Goal: Task Accomplishment & Management: Manage account settings

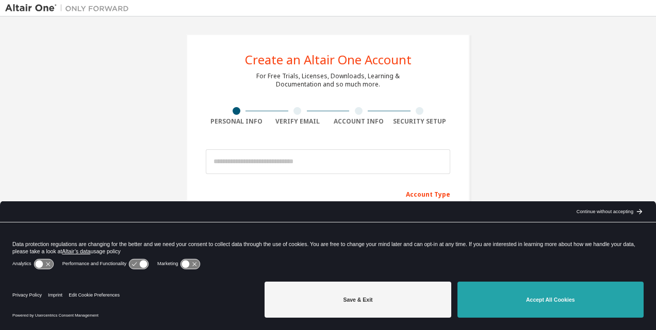
click at [484, 305] on button "Accept All Cookies" at bounding box center [550, 300] width 186 height 36
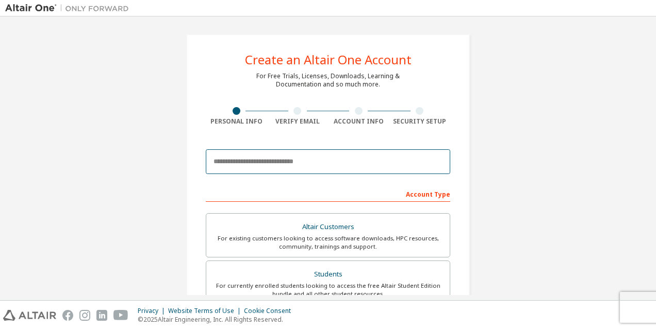
click at [340, 161] on input "email" at bounding box center [328, 162] width 244 height 25
type input "**********"
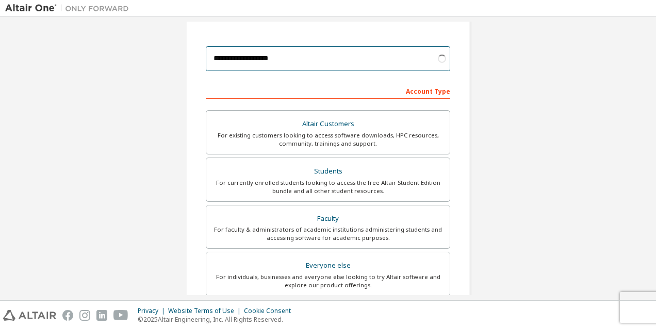
scroll to position [155, 0]
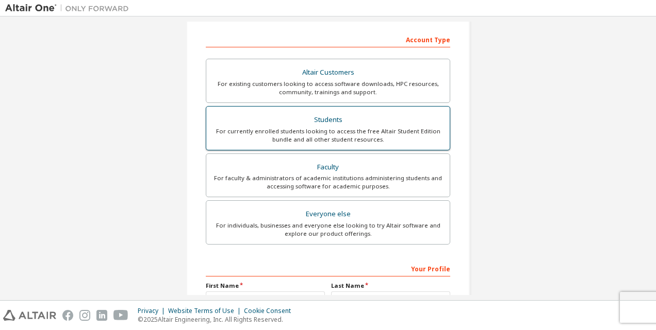
click at [359, 137] on div "For currently enrolled students looking to access the free Altair Student Editi…" at bounding box center [327, 135] width 231 height 16
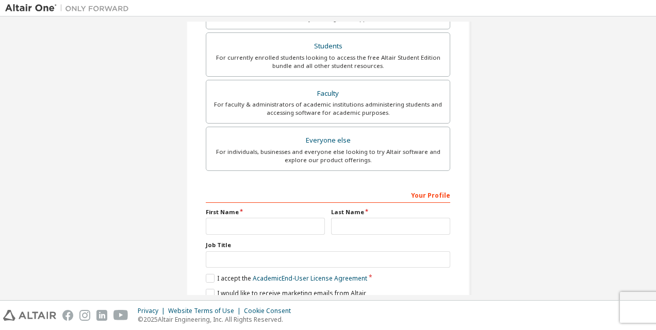
scroll to position [244, 0]
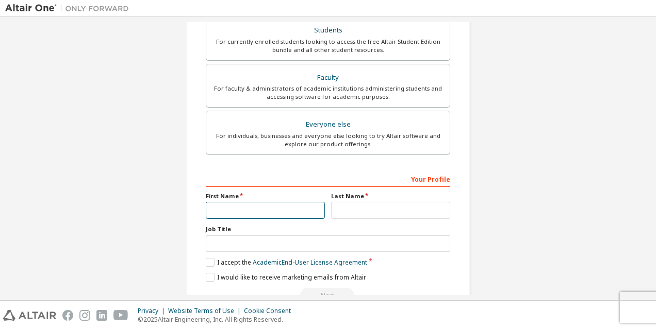
click at [226, 208] on input "text" at bounding box center [265, 210] width 119 height 17
type input "*****"
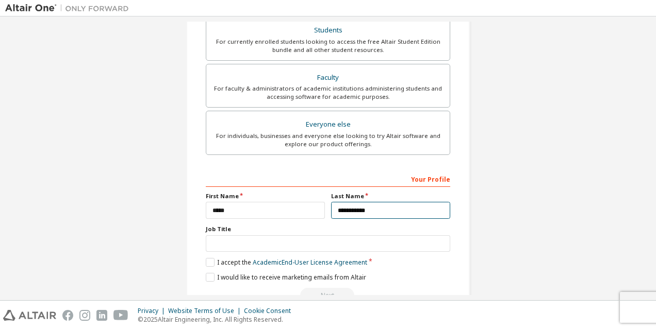
type input "**********"
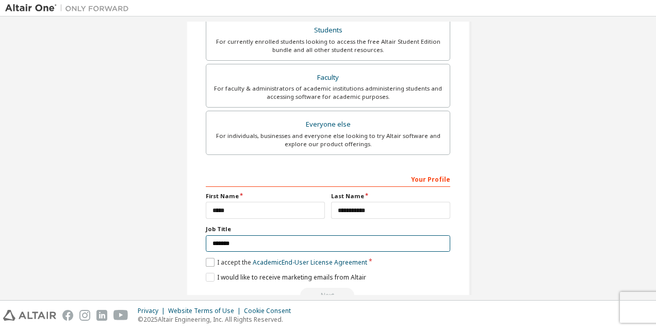
type input "*******"
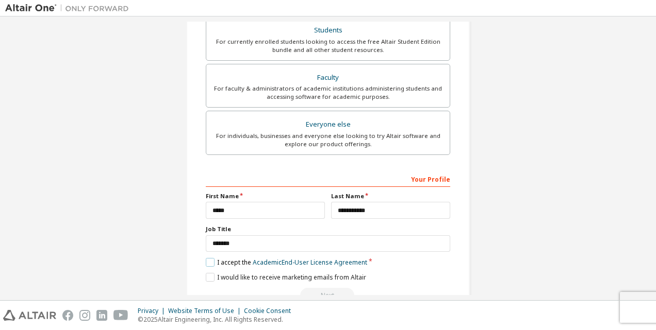
click at [223, 260] on label "I accept the Academic End-User License Agreement" at bounding box center [286, 262] width 161 height 9
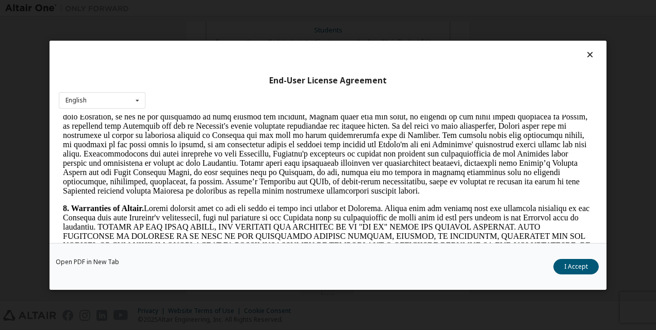
scroll to position [1186, 0]
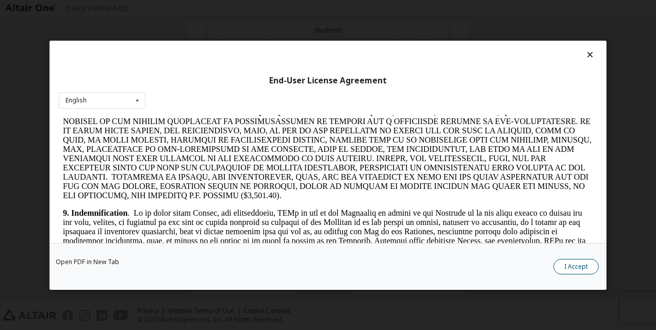
drag, startPoint x: 574, startPoint y: 259, endPoint x: 560, endPoint y: 262, distance: 13.8
click at [574, 259] on button "I Accept" at bounding box center [575, 266] width 45 height 15
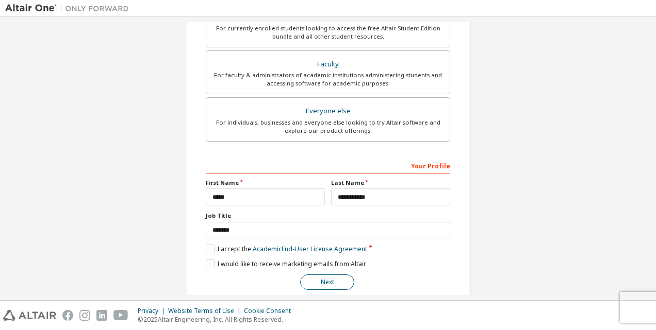
scroll to position [269, 0]
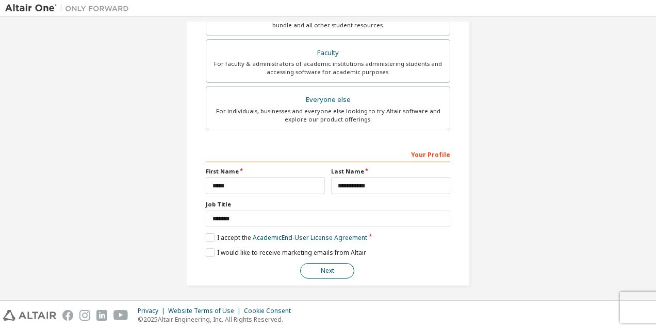
click at [335, 267] on button "Next" at bounding box center [327, 270] width 54 height 15
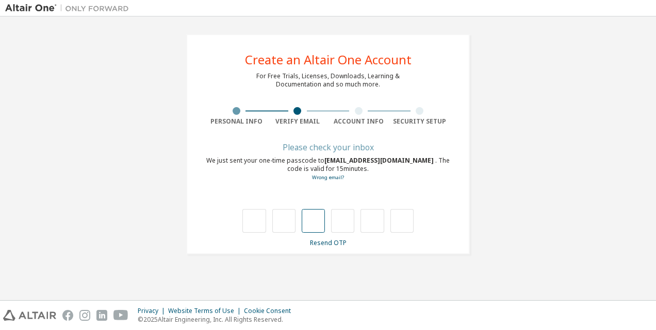
type input "*"
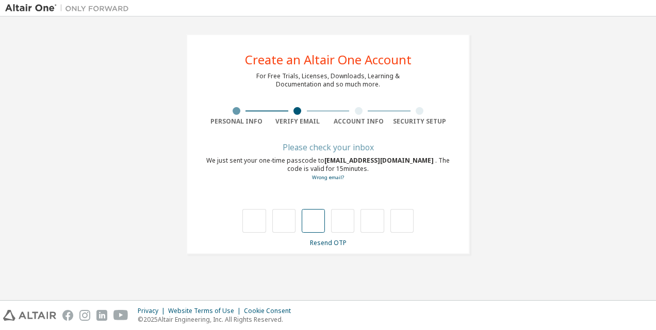
type input "*"
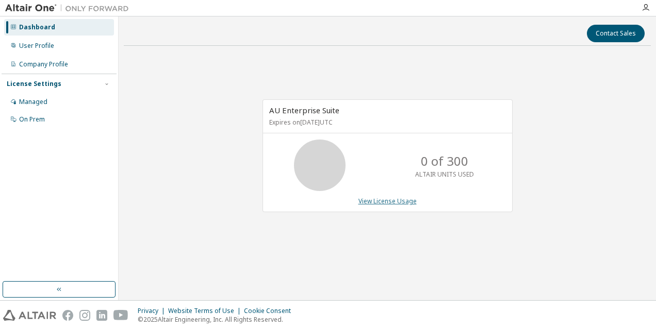
click at [376, 201] on link "View License Usage" at bounding box center [387, 201] width 58 height 9
click at [26, 106] on div "Managed" at bounding box center [33, 102] width 28 height 8
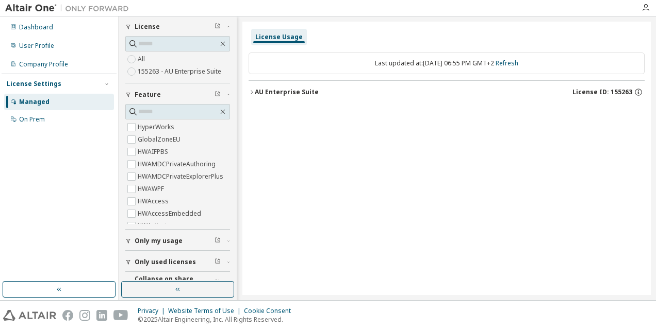
scroll to position [53, 0]
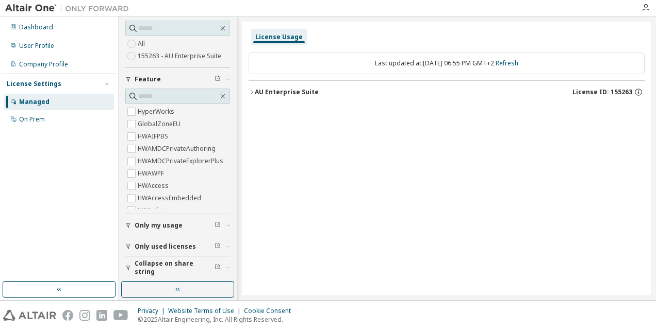
click at [168, 228] on span "Only my usage" at bounding box center [159, 226] width 48 height 8
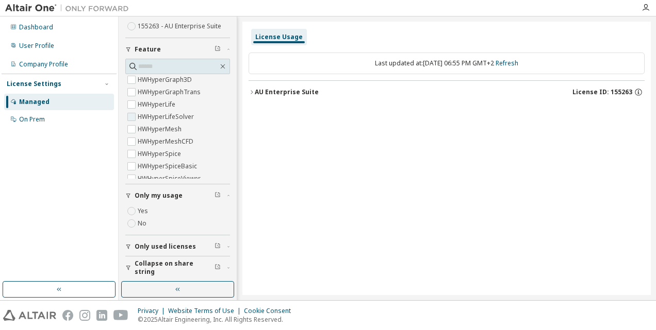
scroll to position [1547, 0]
click at [164, 243] on span "Only used licenses" at bounding box center [165, 247] width 61 height 8
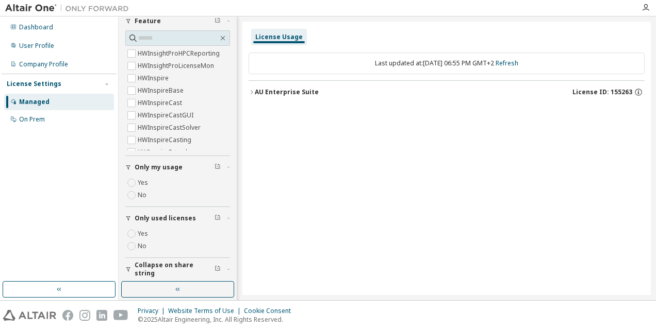
scroll to position [112, 0]
click at [167, 264] on span "Collapse on share string" at bounding box center [175, 268] width 80 height 16
click at [45, 117] on div "On Prem" at bounding box center [59, 119] width 110 height 16
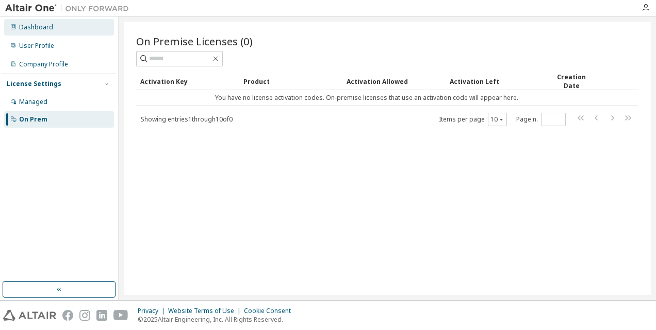
click at [51, 29] on div "Dashboard" at bounding box center [36, 27] width 34 height 8
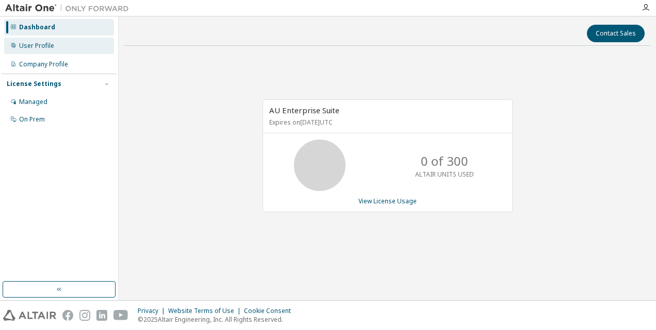
click at [51, 44] on div "User Profile" at bounding box center [36, 46] width 35 height 8
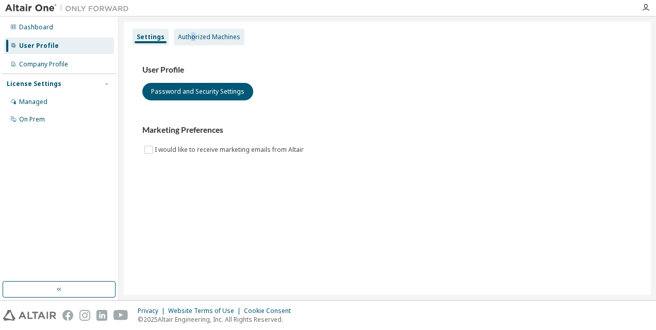
click at [192, 41] on div "Authorized Machines" at bounding box center [209, 37] width 71 height 16
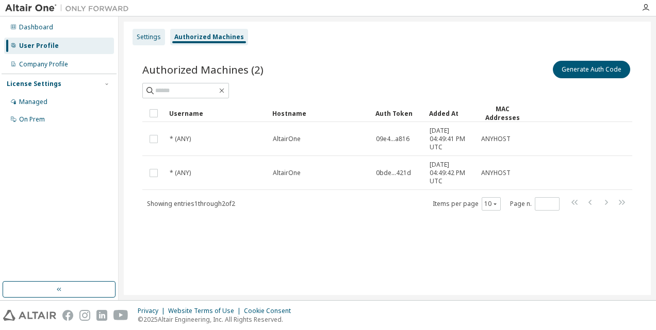
drag, startPoint x: 192, startPoint y: 41, endPoint x: 153, endPoint y: 40, distance: 39.2
click at [153, 40] on div "Settings" at bounding box center [149, 37] width 24 height 8
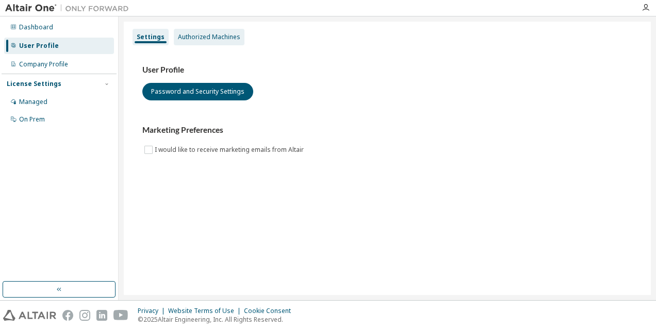
click at [199, 40] on div "Authorized Machines" at bounding box center [209, 37] width 62 height 8
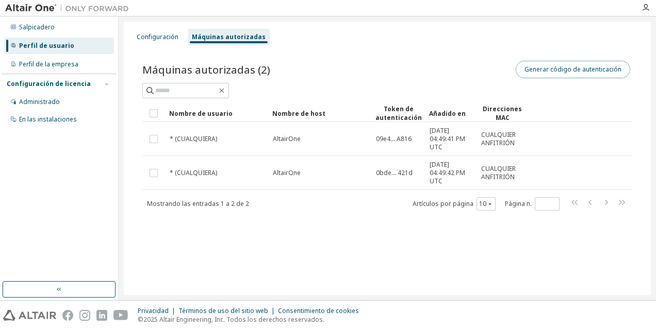
click at [542, 70] on button "Generar código de autenticación" at bounding box center [573, 70] width 114 height 18
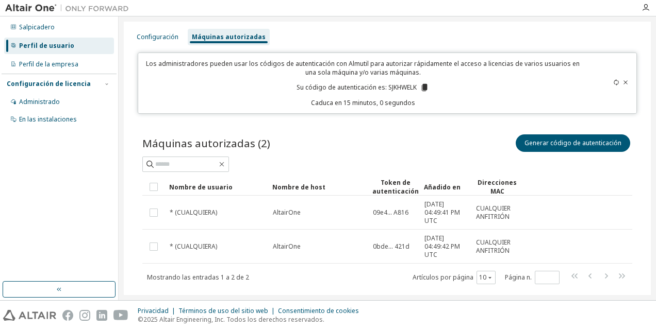
click at [424, 87] on icon at bounding box center [425, 87] width 6 height 7
click at [169, 32] on div "Configuración" at bounding box center [158, 37] width 50 height 16
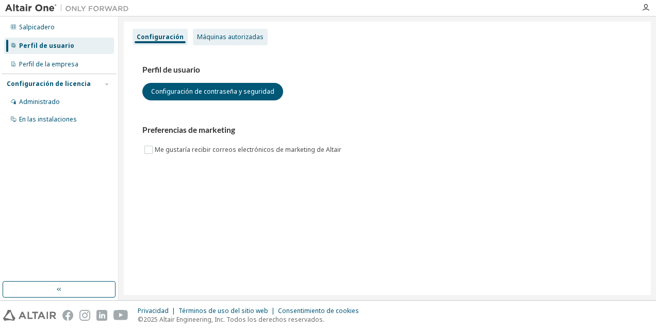
click at [215, 32] on div "Máquinas autorizadas" at bounding box center [230, 37] width 75 height 16
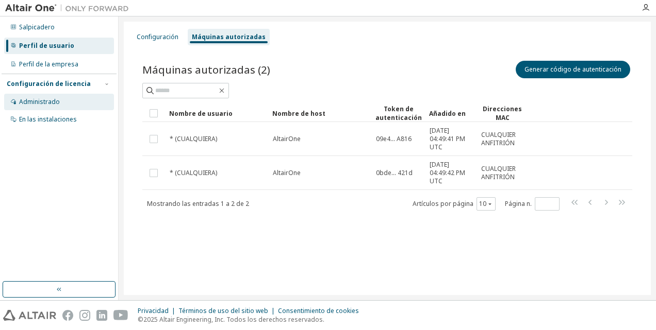
click at [62, 104] on div "Administrado" at bounding box center [59, 102] width 110 height 16
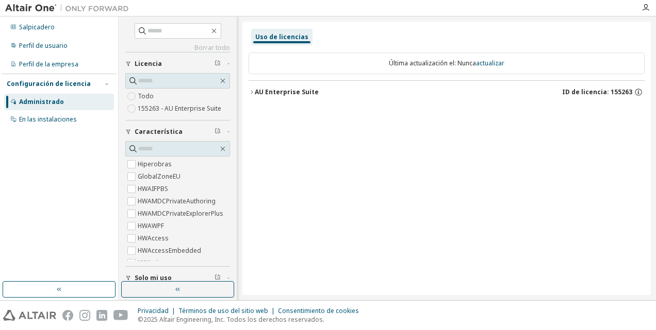
click at [195, 111] on label "155263 - AU Enterprise Suite" at bounding box center [181, 109] width 86 height 12
click at [297, 94] on font "AU Enterprise Suite" at bounding box center [287, 92] width 64 height 9
click at [252, 94] on icon "button" at bounding box center [252, 92] width 6 height 6
click at [254, 90] on icon "button" at bounding box center [252, 92] width 6 height 6
click at [264, 91] on font "AU Enterprise Suite" at bounding box center [287, 92] width 64 height 9
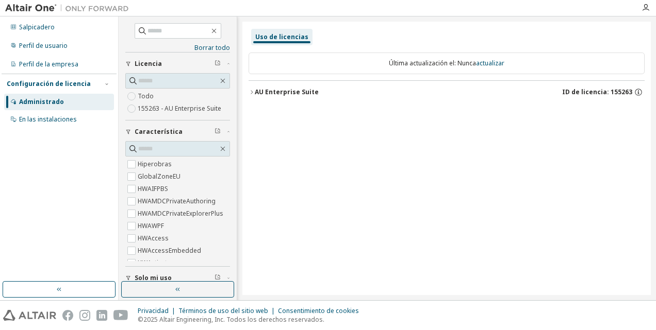
click at [279, 93] on font "AU Enterprise Suite" at bounding box center [287, 92] width 64 height 9
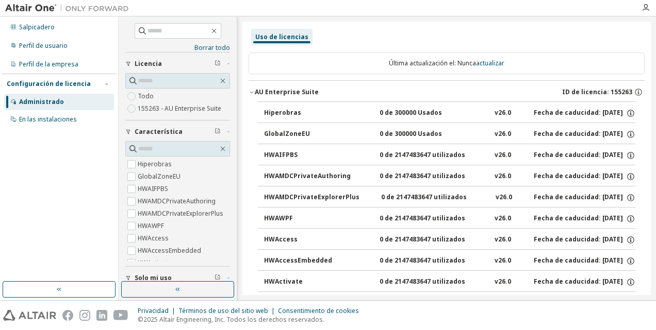
click at [271, 88] on div "AU Enterprise Suite ID de licencia: 155263" at bounding box center [450, 92] width 390 height 9
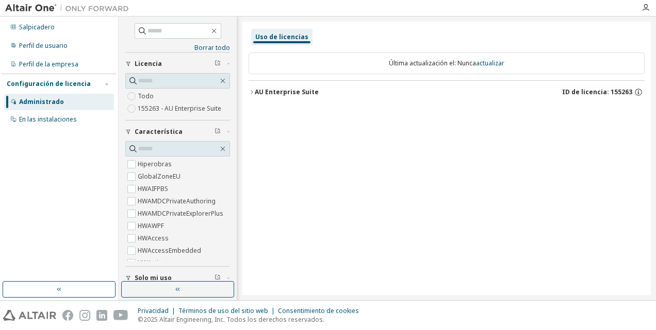
click at [283, 41] on div "Uso de licencias" at bounding box center [281, 37] width 53 height 8
drag, startPoint x: 283, startPoint y: 40, endPoint x: 269, endPoint y: 58, distance: 22.5
click at [269, 58] on div "Última actualización el: Nunca actualizar" at bounding box center [447, 64] width 396 height 22
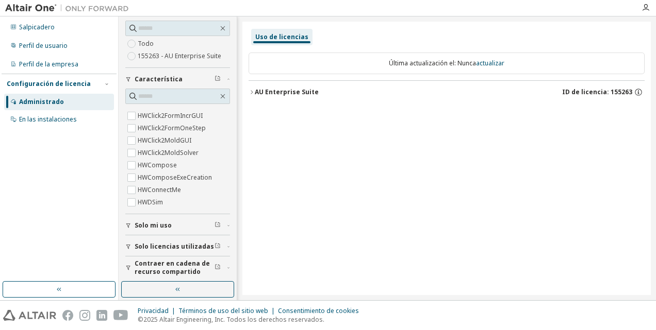
click at [161, 225] on span "Solo mi uso" at bounding box center [153, 226] width 37 height 8
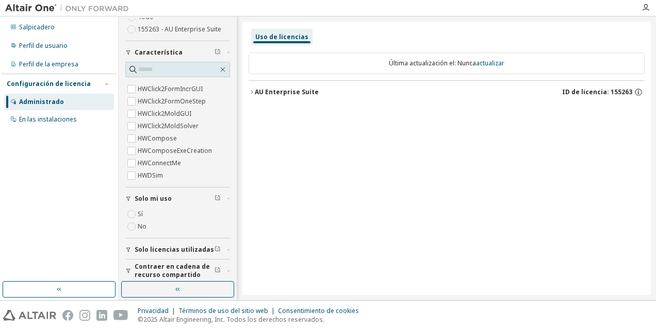
scroll to position [82, 0]
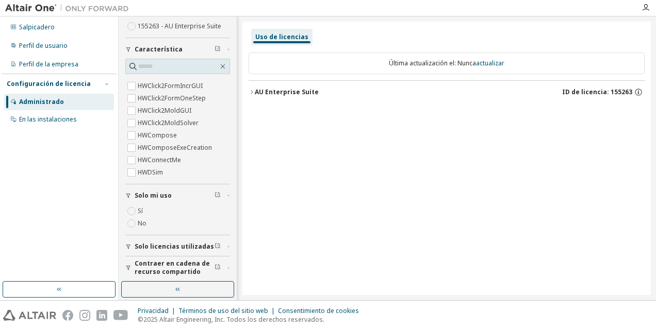
click at [160, 245] on span "Solo licencias utilizadas" at bounding box center [174, 247] width 79 height 8
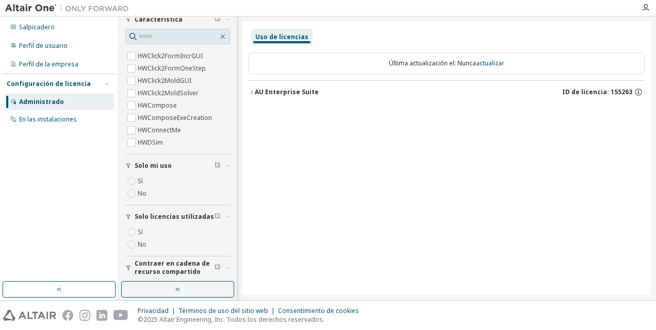
click at [161, 263] on span "Contraer en cadena de recurso compartido" at bounding box center [175, 268] width 80 height 16
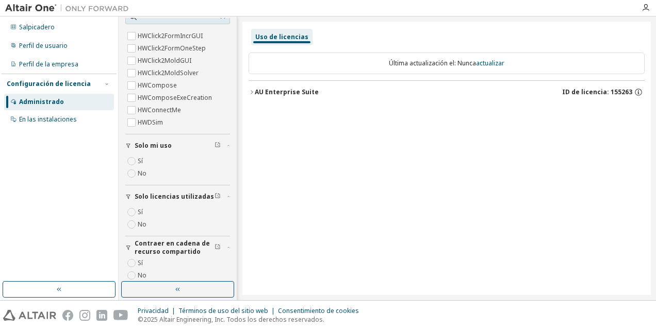
scroll to position [142, 0]
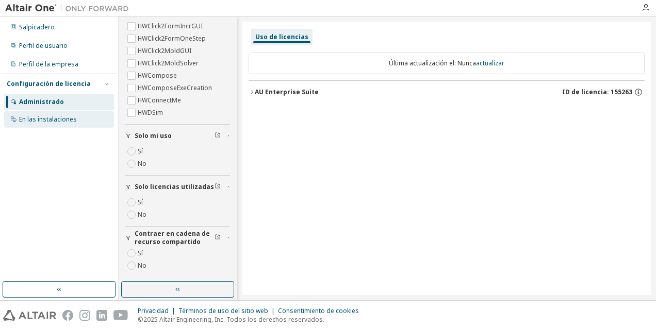
click at [46, 119] on div "En las instalaciones" at bounding box center [48, 119] width 58 height 8
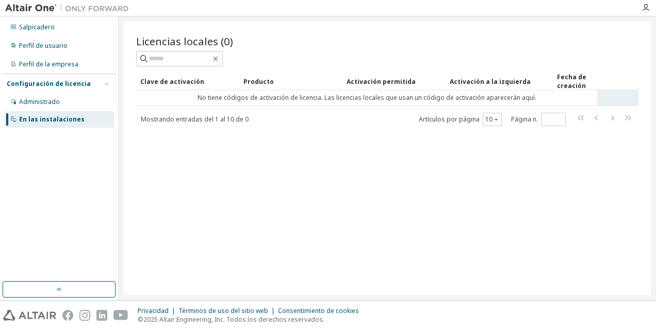
click at [609, 97] on tr "No tiene códigos de activación de licencia. Las licencias locales que usan un c…" at bounding box center [387, 97] width 502 height 15
click at [321, 96] on td "No tiene códigos de activación de licencia. Las licencias locales que usan un c…" at bounding box center [366, 97] width 461 height 15
drag, startPoint x: 191, startPoint y: 97, endPoint x: 188, endPoint y: 80, distance: 16.8
click at [191, 97] on td "No tiene códigos de activación de licencia. Las licencias locales que usan un c…" at bounding box center [366, 97] width 461 height 15
click at [187, 80] on div "Clave de activación" at bounding box center [187, 81] width 95 height 16
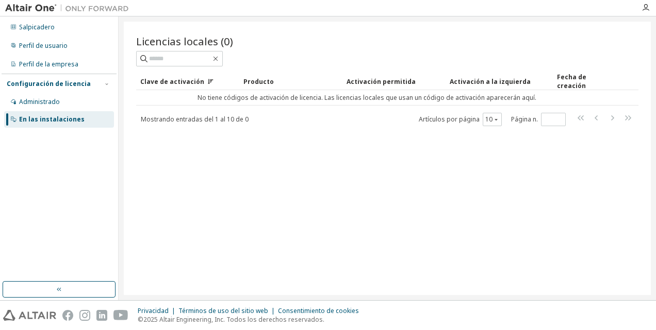
click at [267, 79] on div "Producto" at bounding box center [290, 81] width 95 height 16
drag, startPoint x: 322, startPoint y: 79, endPoint x: 371, endPoint y: 80, distance: 49.0
click at [371, 80] on div "Activación permitida" at bounding box center [393, 81] width 95 height 16
click at [469, 81] on div "Activación a la izquierda" at bounding box center [496, 81] width 92 height 16
click at [74, 289] on button "button" at bounding box center [59, 290] width 113 height 16
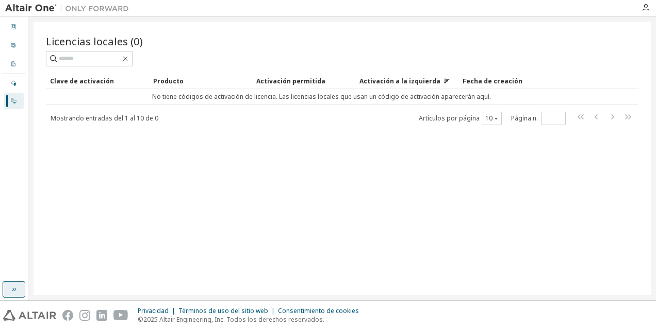
click at [16, 290] on icon "button" at bounding box center [14, 290] width 8 height 8
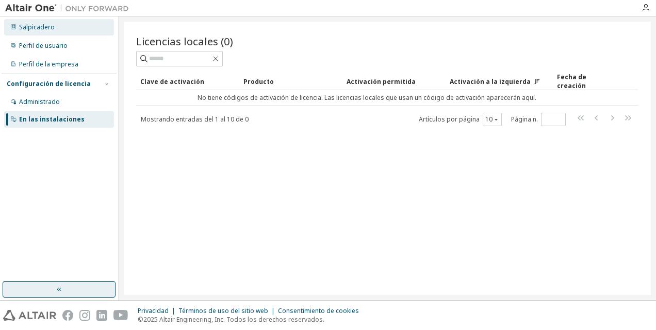
click at [25, 31] on div "Salpicadero" at bounding box center [37, 27] width 36 height 8
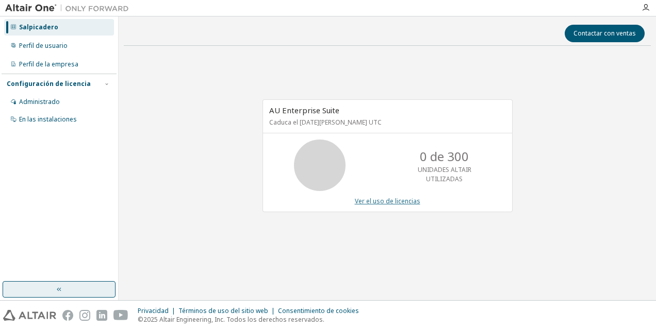
click at [374, 201] on link "Ver el uso de licencias" at bounding box center [387, 201] width 65 height 9
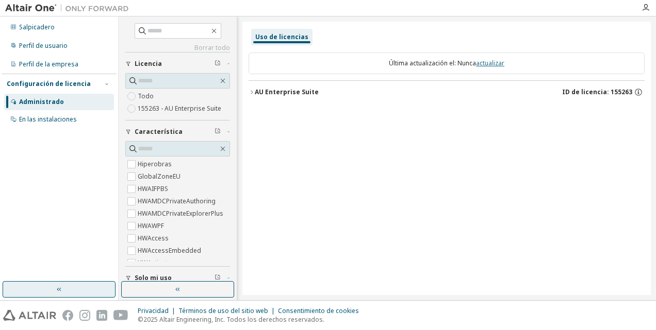
click at [494, 64] on link "actualizar" at bounding box center [490, 63] width 28 height 9
click at [484, 66] on link "actualizar" at bounding box center [490, 63] width 28 height 9
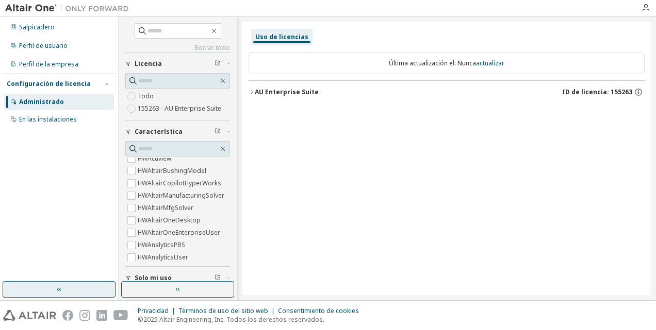
scroll to position [155, 0]
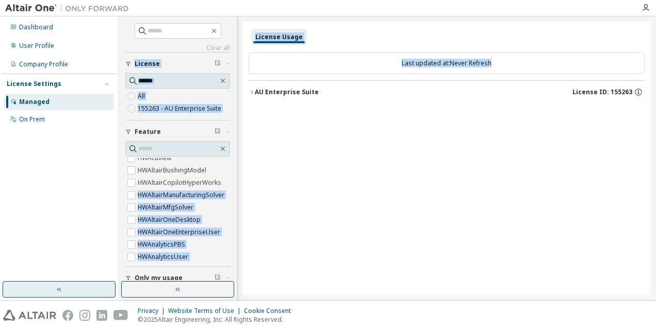
drag, startPoint x: 237, startPoint y: 176, endPoint x: 239, endPoint y: 212, distance: 36.2
click at [239, 212] on div "Clear all Collapse on share string Only used licenses Only my usage Feature Hyp…" at bounding box center [387, 158] width 537 height 284
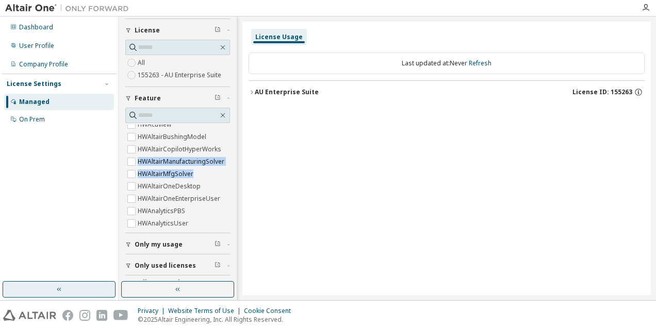
scroll to position [53, 0]
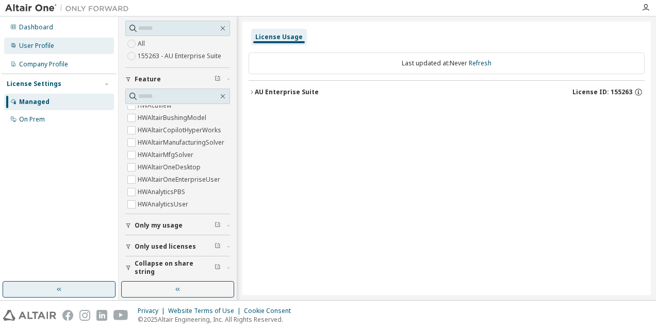
click at [39, 42] on div "User Profile" at bounding box center [36, 46] width 35 height 8
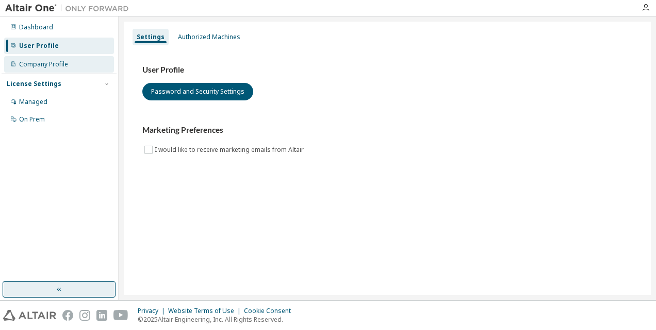
click at [54, 69] on div "Company Profile" at bounding box center [59, 64] width 110 height 16
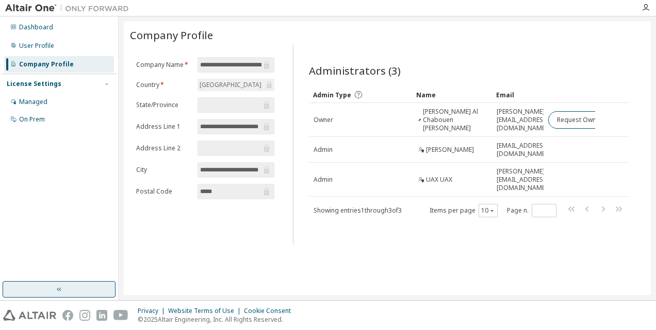
click at [42, 6] on img at bounding box center [69, 8] width 129 height 10
click at [85, 10] on img at bounding box center [69, 8] width 129 height 10
click at [643, 9] on icon "button" at bounding box center [645, 8] width 8 height 8
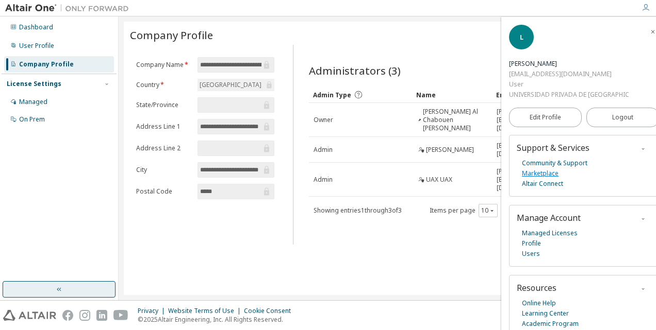
click at [539, 172] on link "Marketplace" at bounding box center [540, 174] width 37 height 10
